Goal: Navigation & Orientation: Find specific page/section

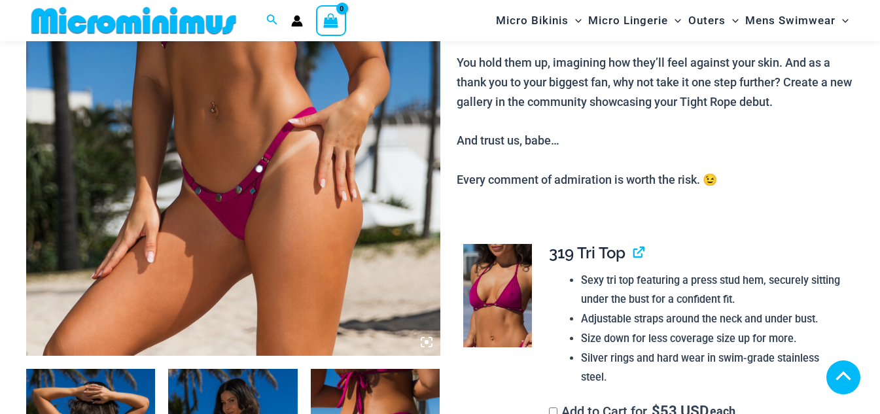
scroll to position [1100, 0]
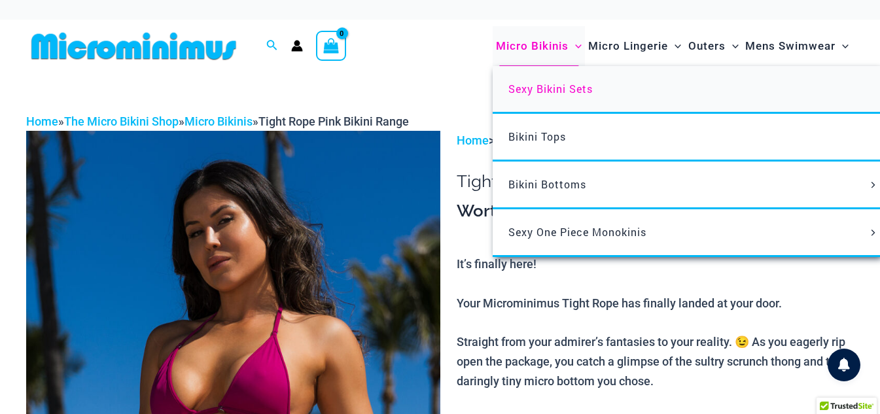
type input "**********"
click at [518, 88] on span "Sexy Bikini Sets" at bounding box center [551, 89] width 84 height 14
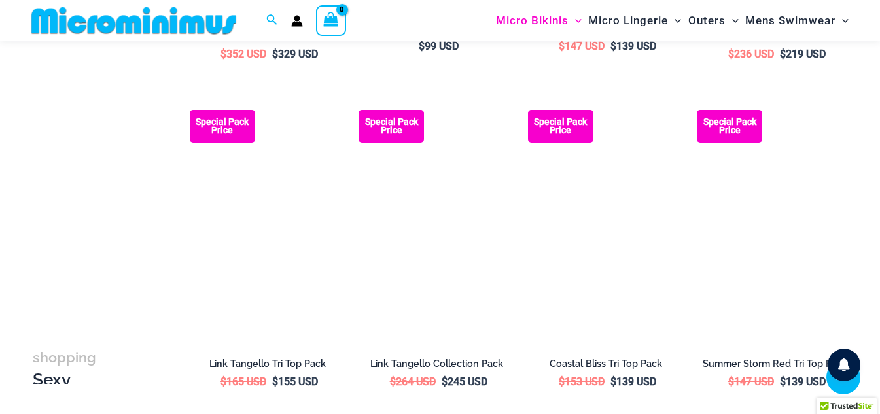
scroll to position [775, 0]
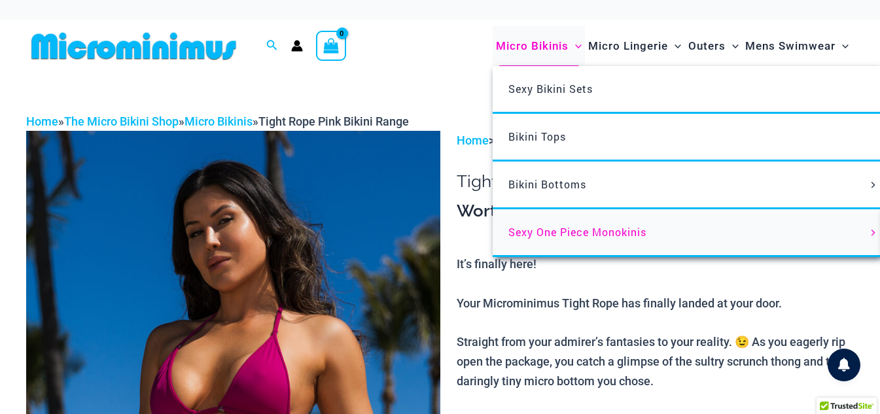
click at [551, 234] on span "Sexy One Piece Monokinis" at bounding box center [578, 232] width 138 height 14
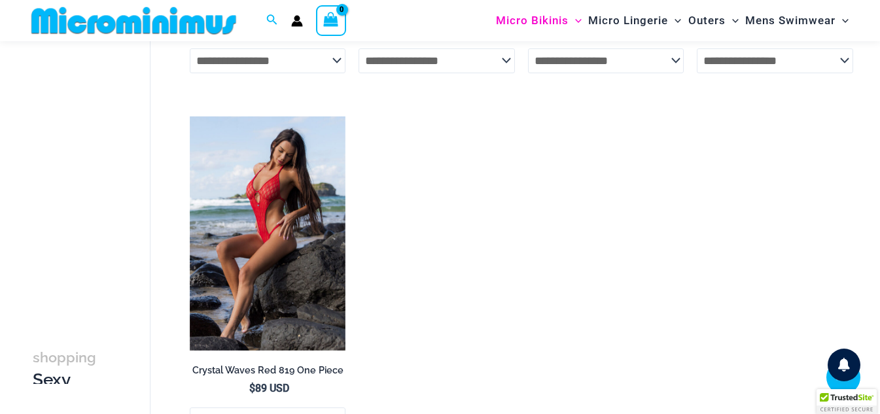
scroll to position [1889, 0]
